Goal: Download file/media

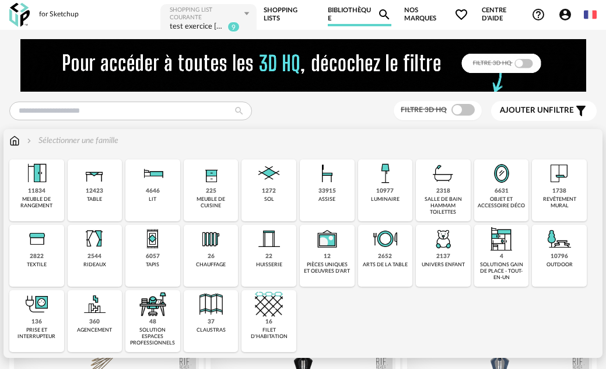
click at [558, 207] on div "1738 revêtement mural" at bounding box center [559, 190] width 55 height 62
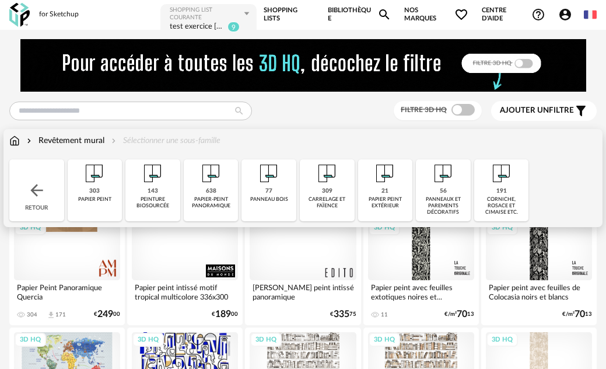
click at [102, 197] on div "papier peint" at bounding box center [94, 199] width 33 height 6
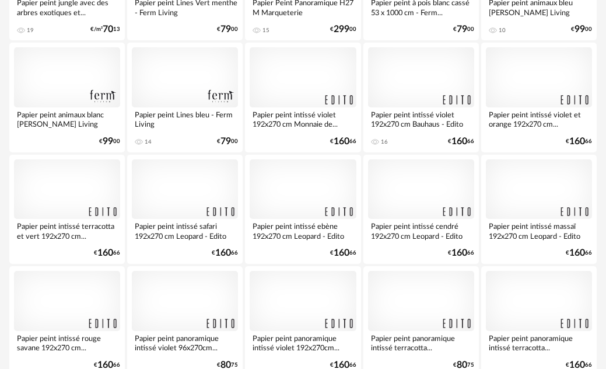
scroll to position [408, 0]
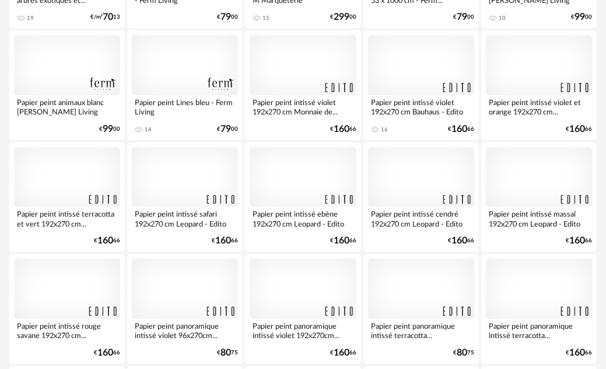
click at [38, 290] on div at bounding box center [67, 288] width 106 height 60
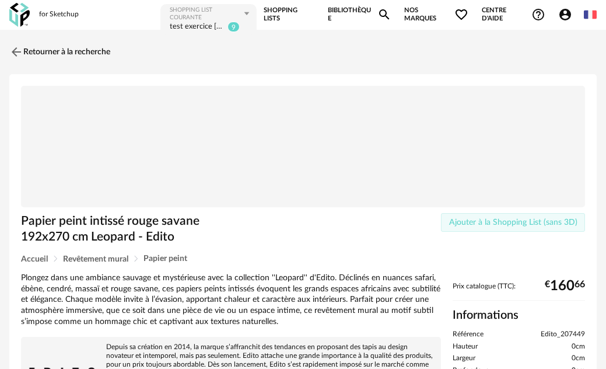
click at [464, 226] on span "Ajouter à la Shopping List (sans 3D)" at bounding box center [513, 222] width 128 height 8
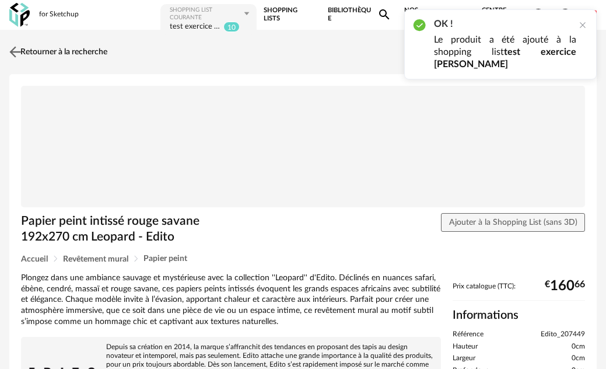
click at [16, 55] on img at bounding box center [15, 51] width 17 height 17
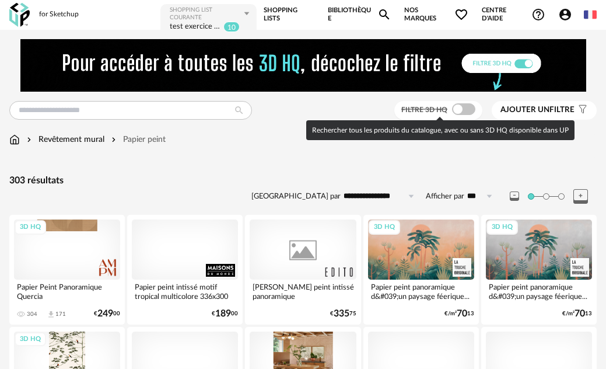
click at [464, 106] on span at bounding box center [463, 109] width 23 height 12
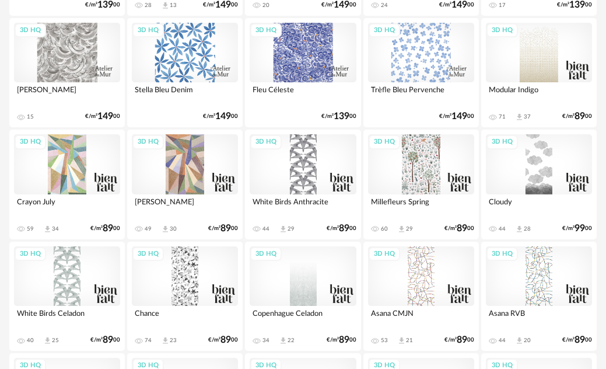
scroll to position [1225, 0]
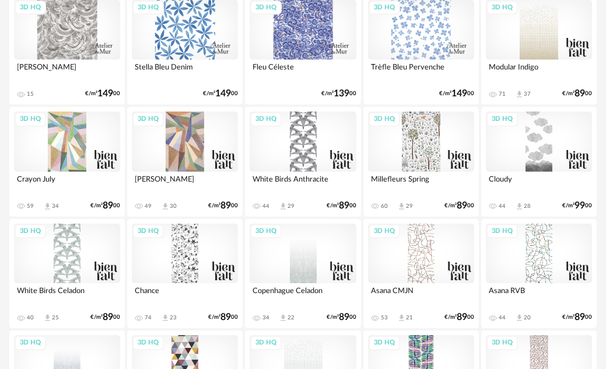
click at [201, 153] on div "3D HQ" at bounding box center [185, 141] width 106 height 60
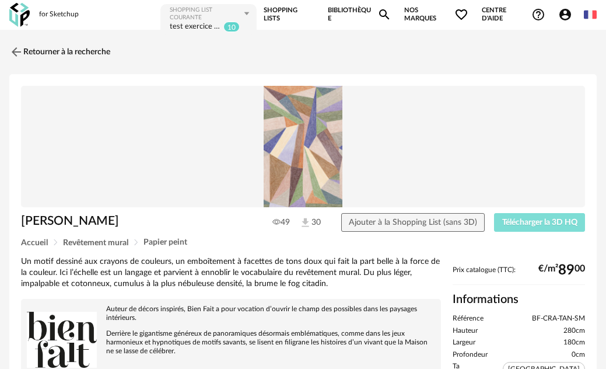
click at [505, 216] on button "Télécharger la 3D HQ" at bounding box center [539, 222] width 91 height 19
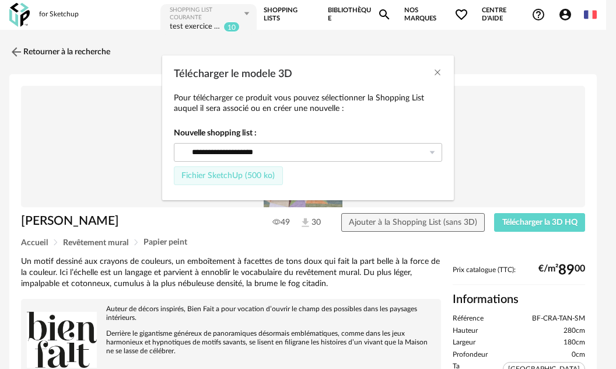
click at [257, 175] on span "Fichier SketchUp (500 ko)" at bounding box center [227, 176] width 93 height 8
